Goal: Information Seeking & Learning: Learn about a topic

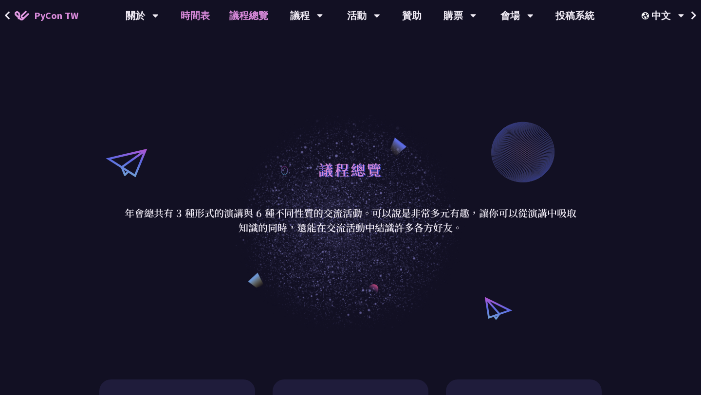
click at [197, 17] on link "時間表" at bounding box center [195, 15] width 49 height 31
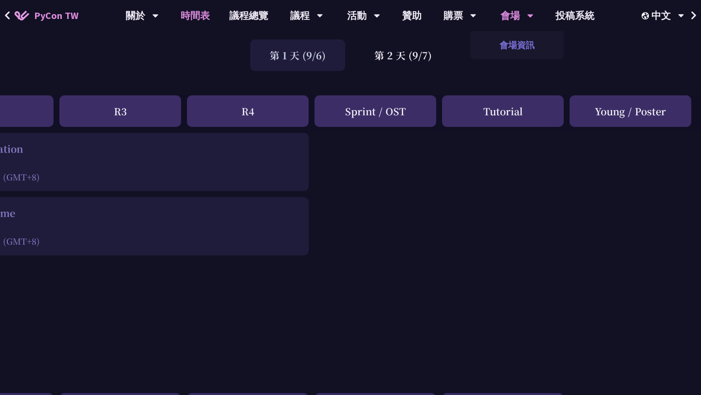
scroll to position [0, 333]
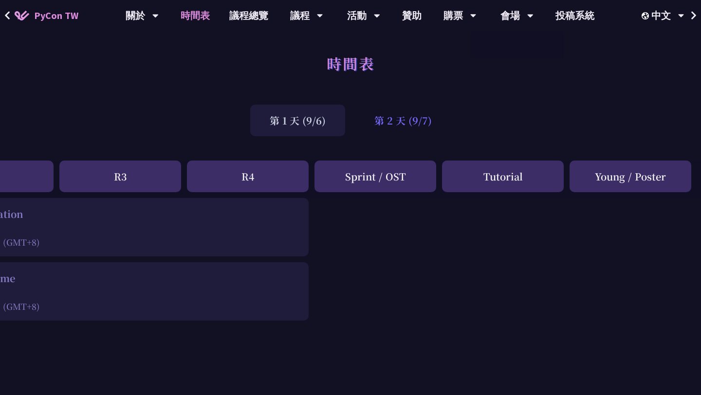
click at [406, 120] on div "第 2 天 (9/7)" at bounding box center [403, 121] width 96 height 32
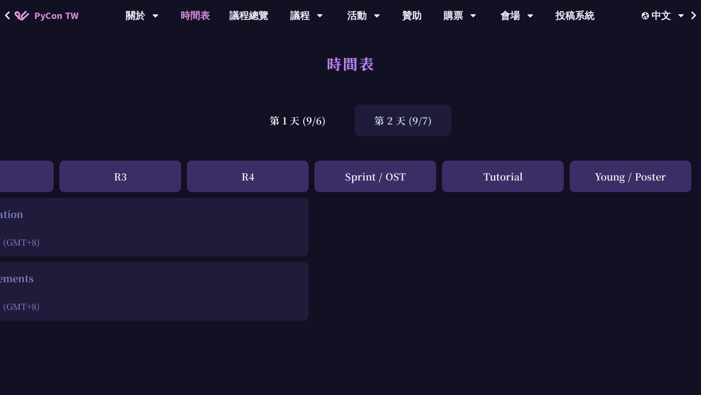
click at [406, 120] on div "第 2 天 (9/7)" at bounding box center [403, 121] width 96 height 32
click at [497, 175] on div "Tutorial" at bounding box center [503, 177] width 122 height 32
click at [497, 174] on div "Tutorial" at bounding box center [503, 177] width 122 height 32
